Goal: Task Accomplishment & Management: Manage account settings

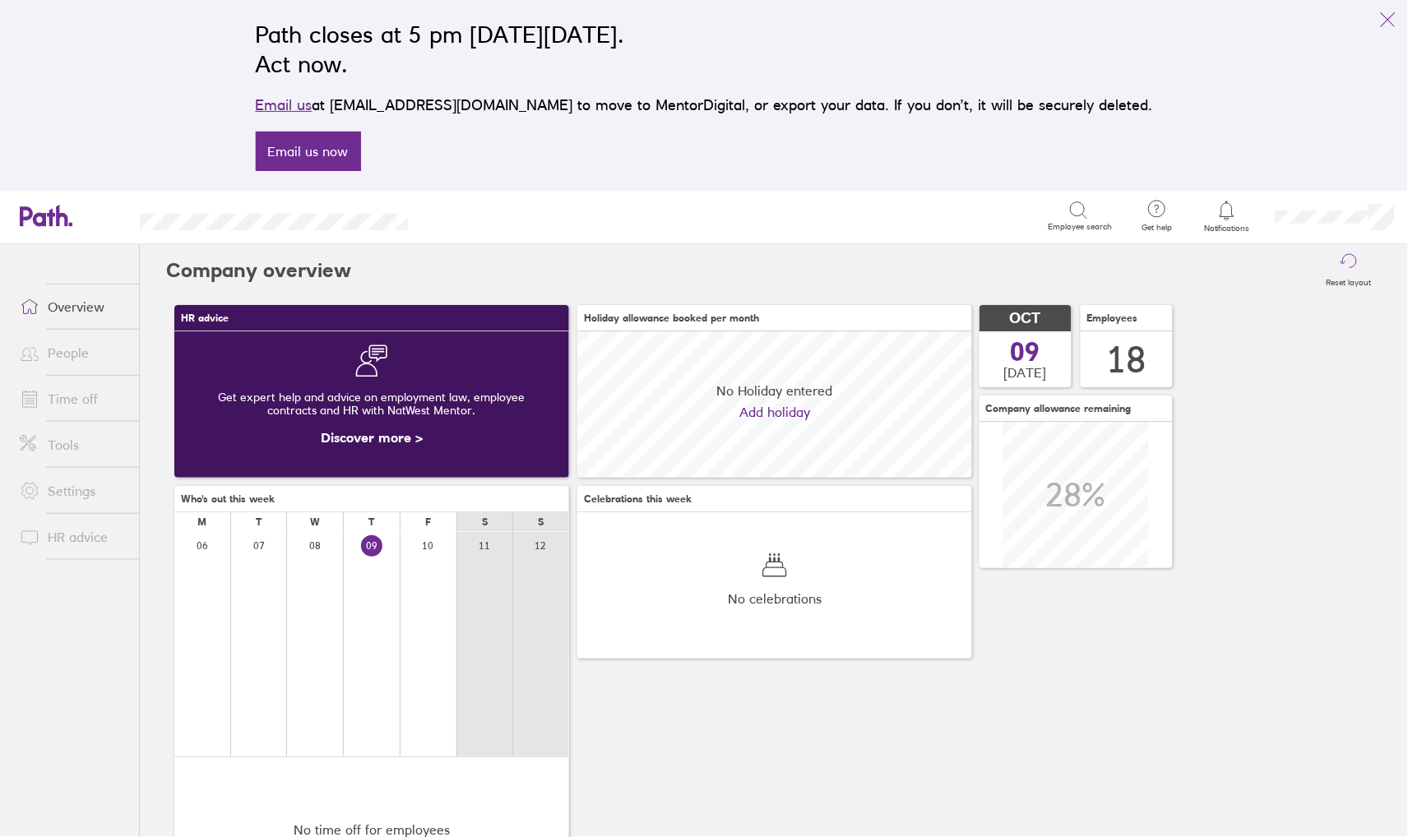
scroll to position [146, 395]
click at [68, 398] on link "Time off" at bounding box center [73, 398] width 132 height 33
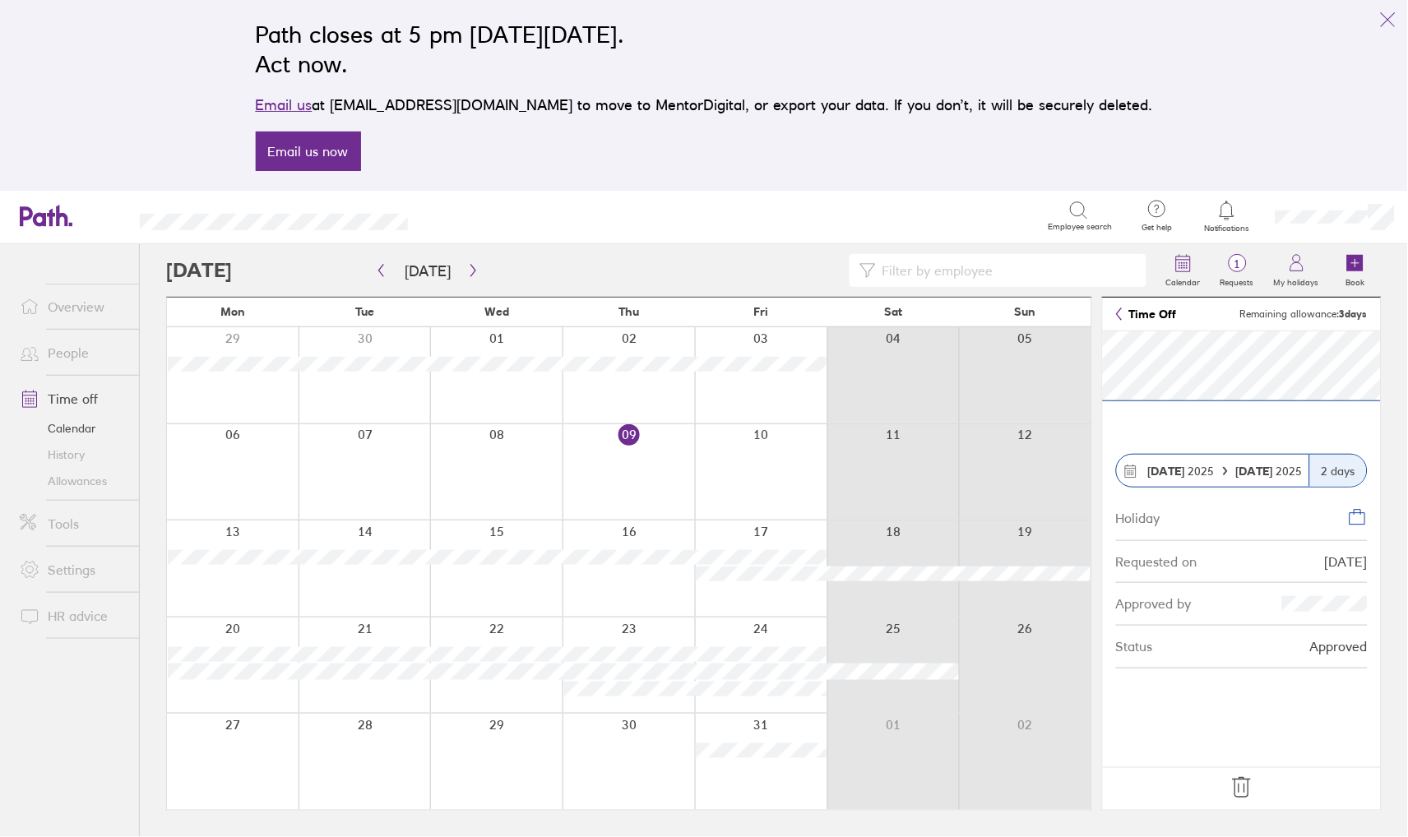
click at [1243, 789] on icon at bounding box center [1242, 788] width 26 height 26
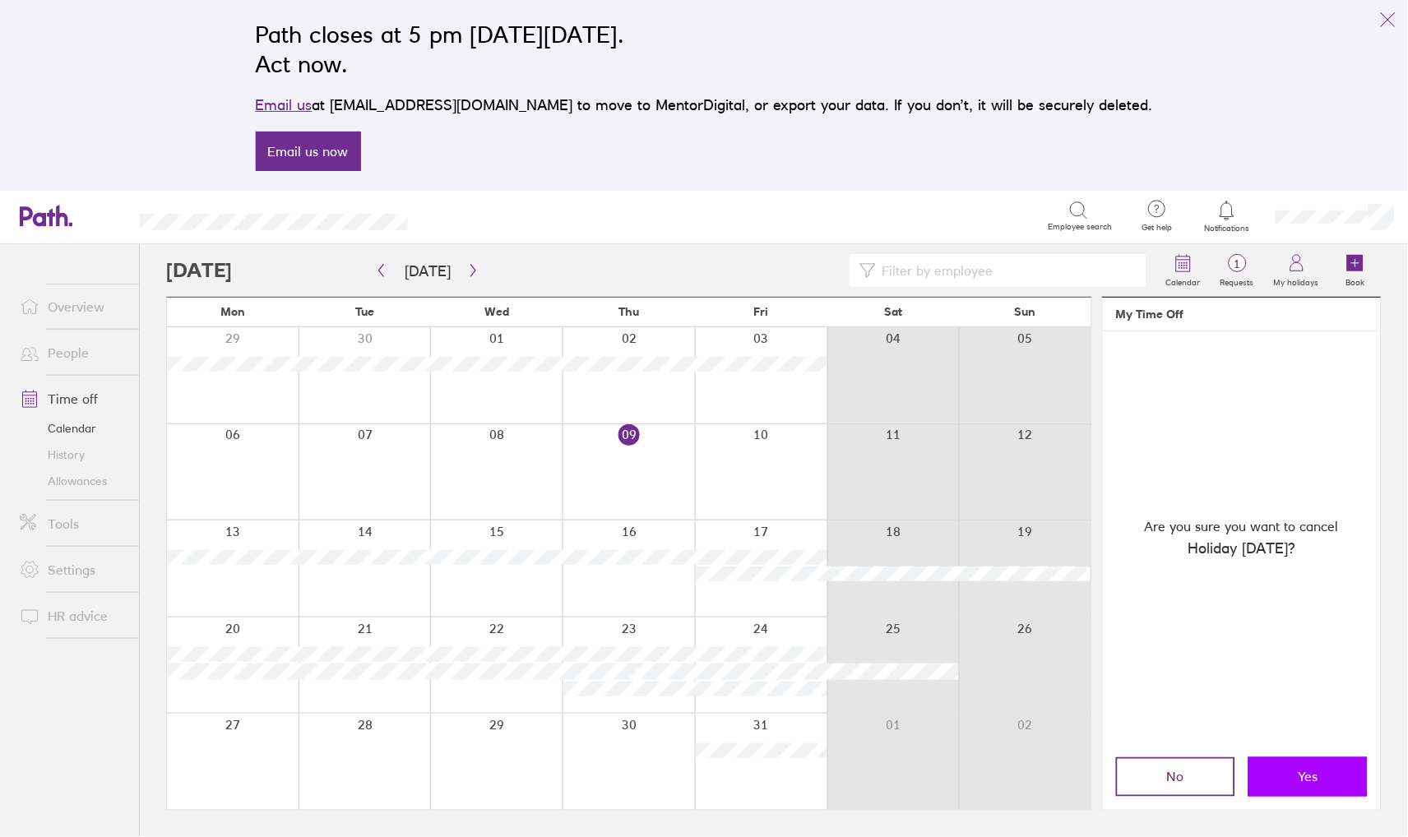
click at [1295, 775] on button "Yes" at bounding box center [1307, 776] width 119 height 39
